Goal: Information Seeking & Learning: Learn about a topic

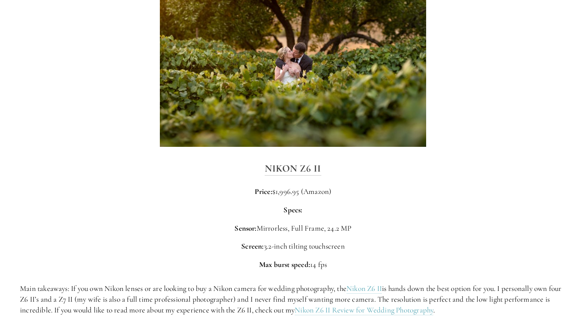
scroll to position [1143, 0]
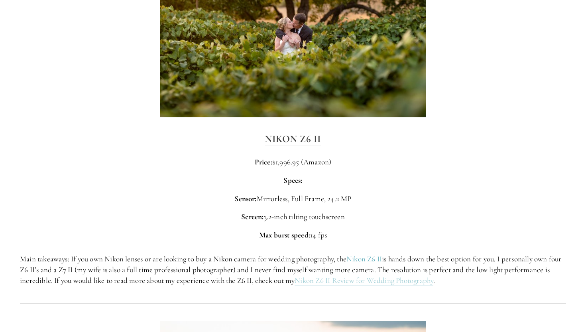
click at [390, 278] on link "Nikon Z6 II Review for Wedding Photography" at bounding box center [364, 280] width 139 height 10
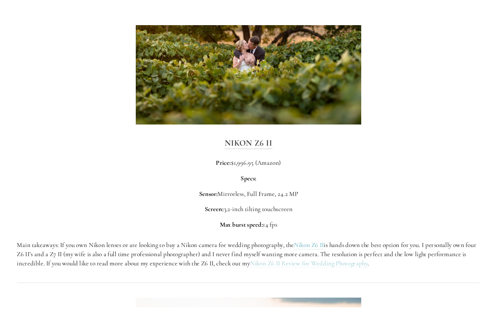
scroll to position [1164, 0]
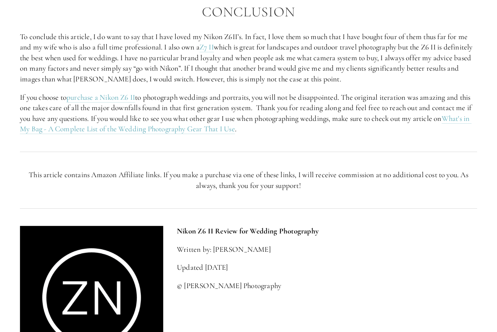
scroll to position [1476, 0]
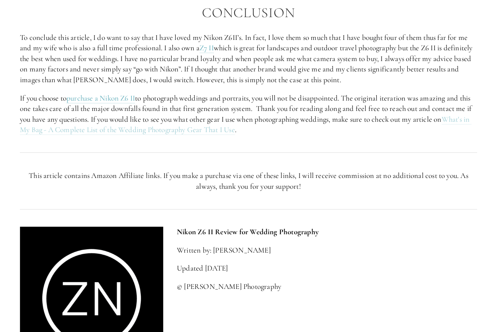
click at [198, 123] on link "What's in My Bag - A Complete List of the Wedding Photography Gear That I Use" at bounding box center [246, 124] width 452 height 21
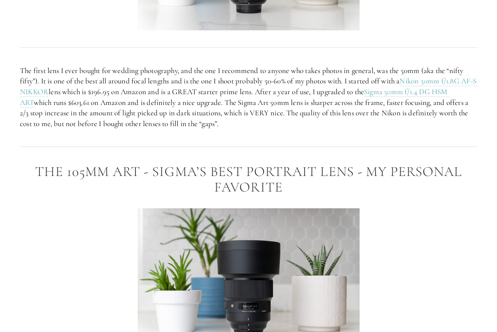
scroll to position [2495, 0]
